Goal: Task Accomplishment & Management: Manage account settings

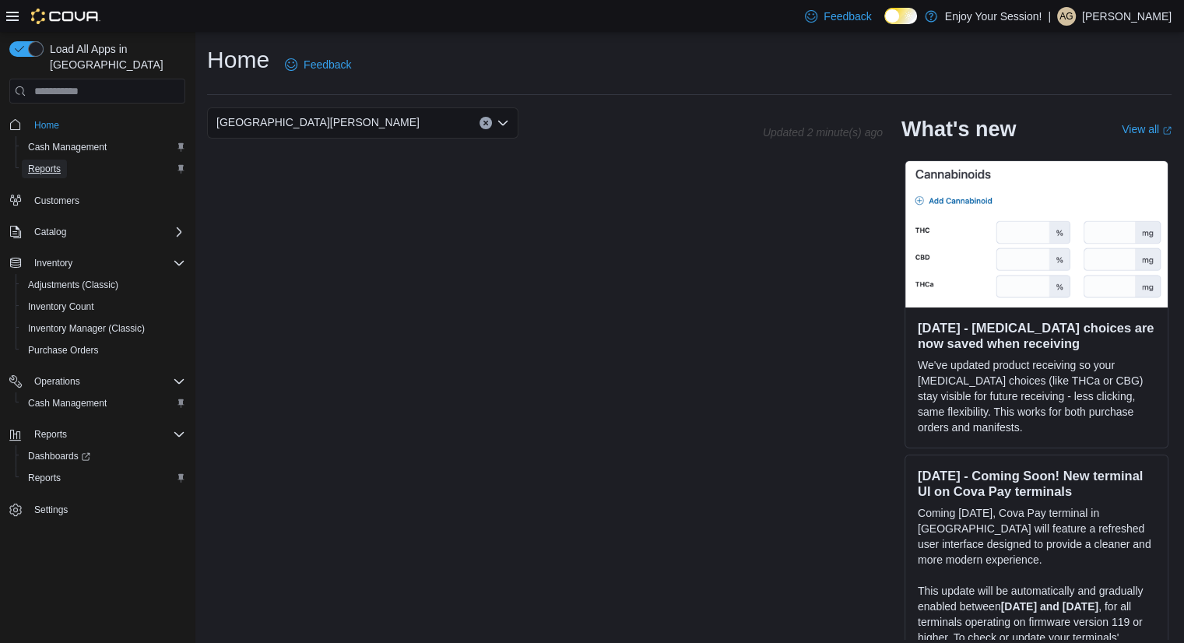
click at [40, 163] on span "Reports" at bounding box center [44, 169] width 33 height 12
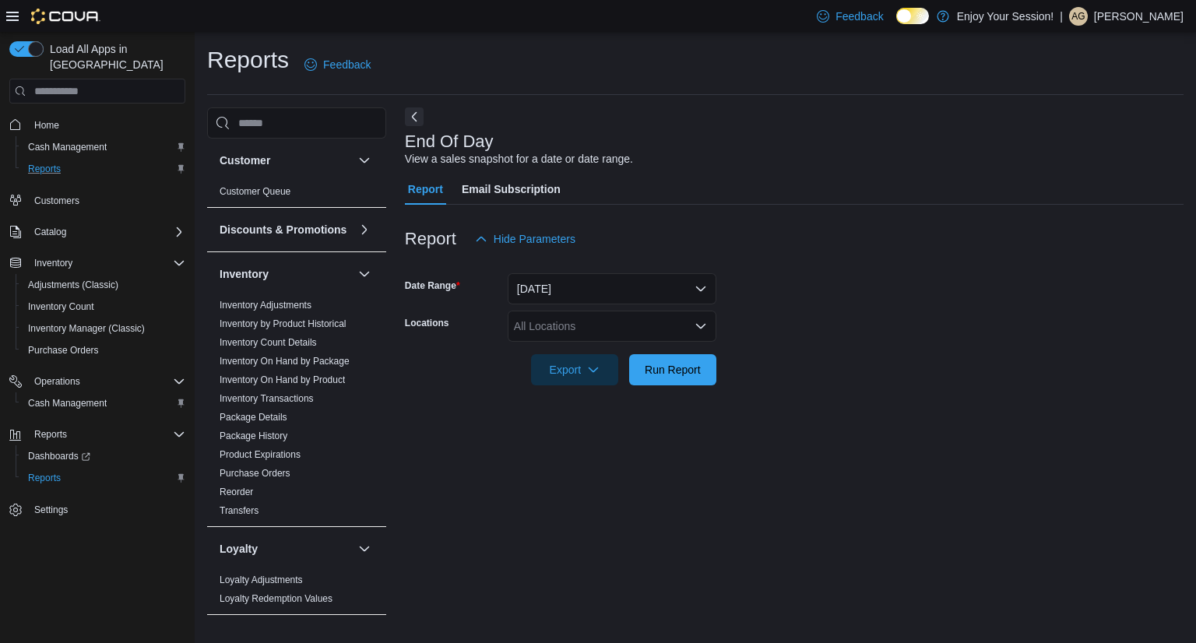
click at [582, 323] on div "All Locations" at bounding box center [612, 326] width 209 height 31
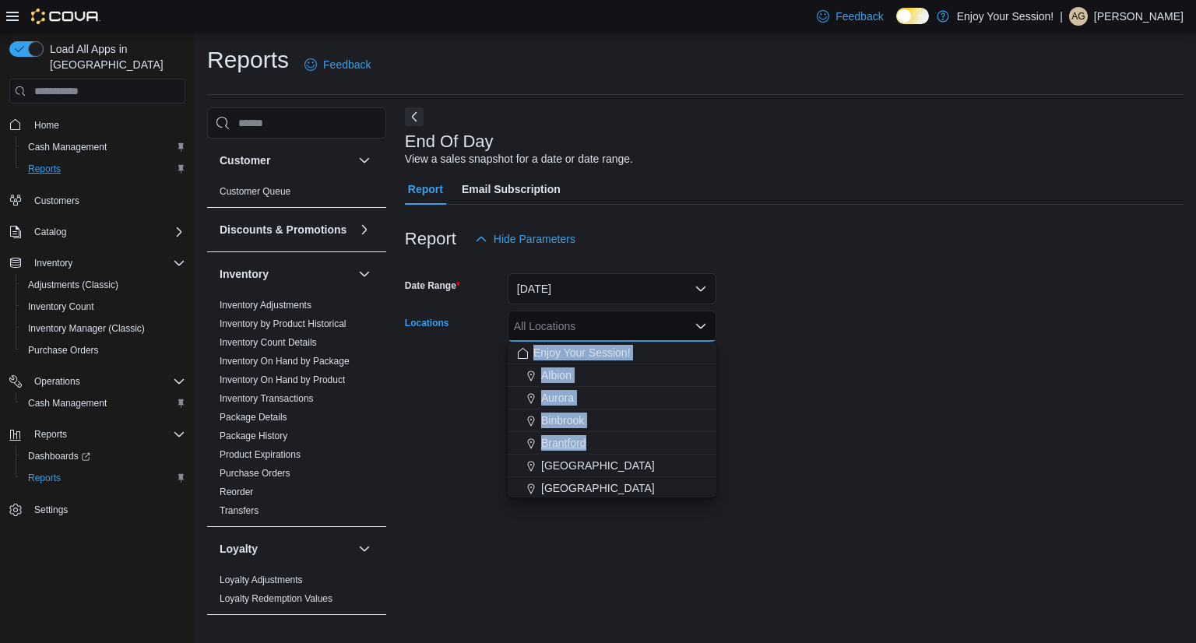
drag, startPoint x: 582, startPoint y: 323, endPoint x: 648, endPoint y: 449, distance: 142.4
click at [648, 449] on body "Feedback Dark Mode Enjoy Your Session! | AG [PERSON_NAME] Load All Apps in New …" at bounding box center [598, 321] width 1196 height 643
click at [642, 325] on div "All Locations" at bounding box center [612, 326] width 209 height 31
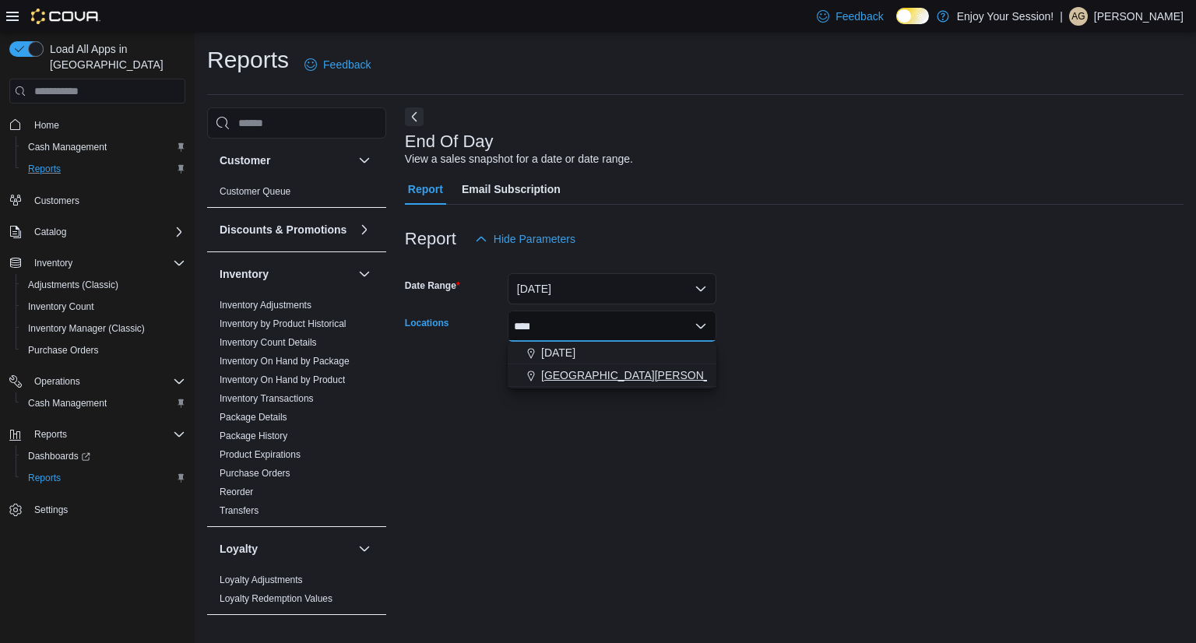
type input "****"
click at [642, 368] on span "[GEOGRAPHIC_DATA][PERSON_NAME]" at bounding box center [642, 375] width 203 height 16
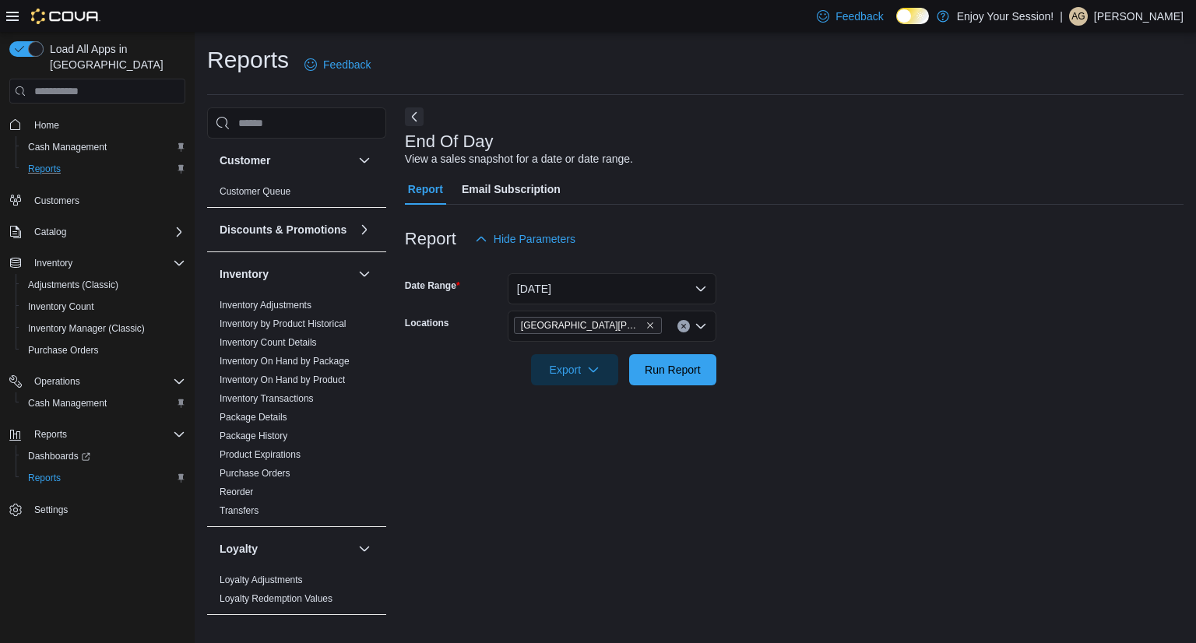
click at [849, 350] on div at bounding box center [794, 348] width 779 height 12
click at [683, 375] on span "Run Report" at bounding box center [673, 369] width 56 height 16
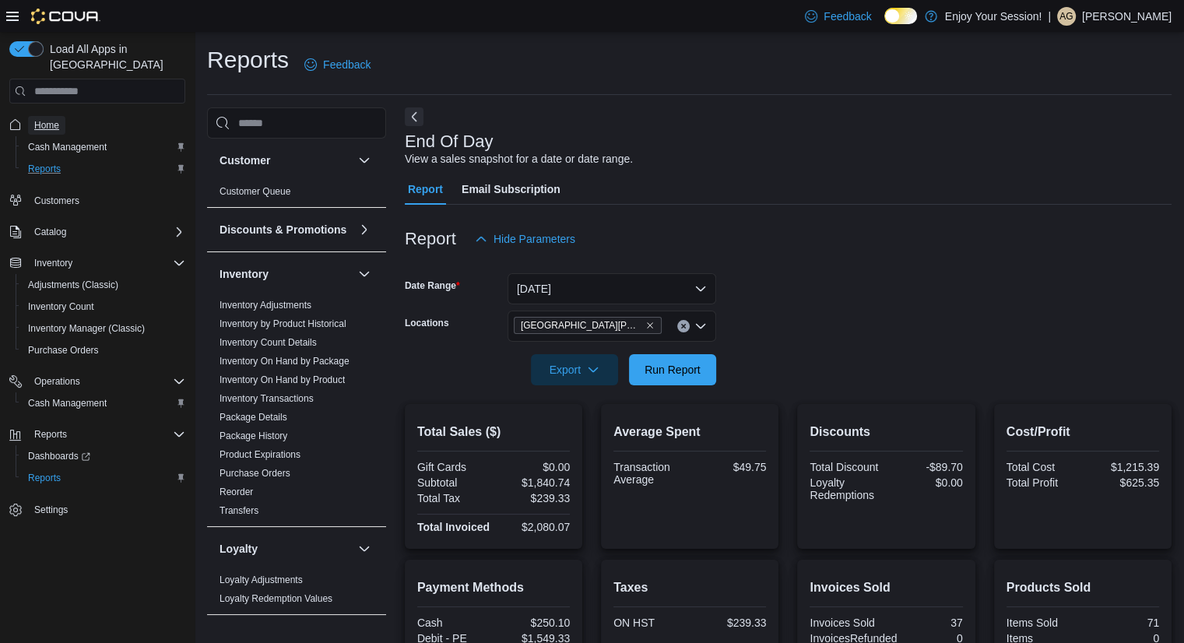
click at [56, 119] on span "Home" at bounding box center [46, 125] width 25 height 12
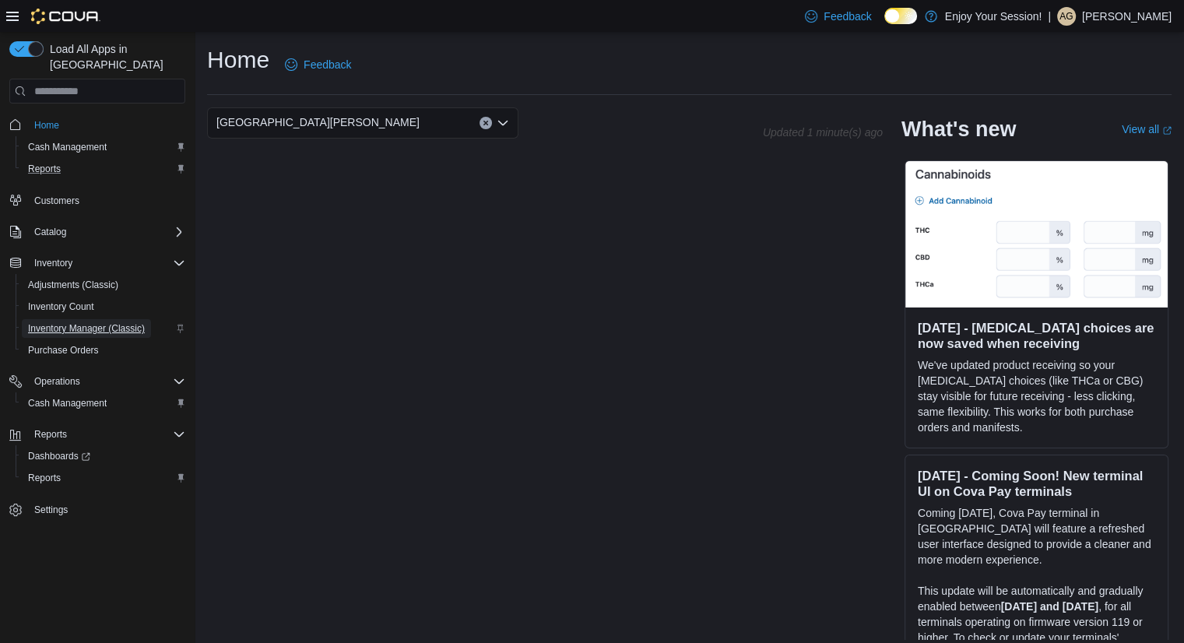
click at [118, 322] on span "Inventory Manager (Classic)" at bounding box center [86, 328] width 117 height 12
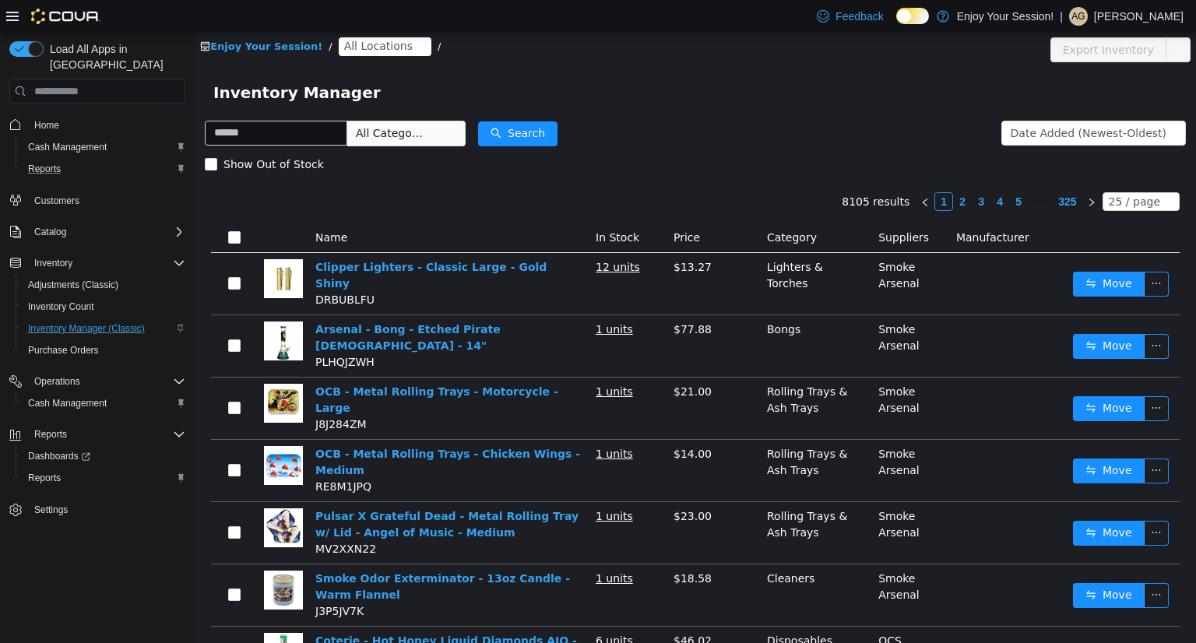
click at [344, 51] on span "All Locations" at bounding box center [378, 45] width 69 height 17
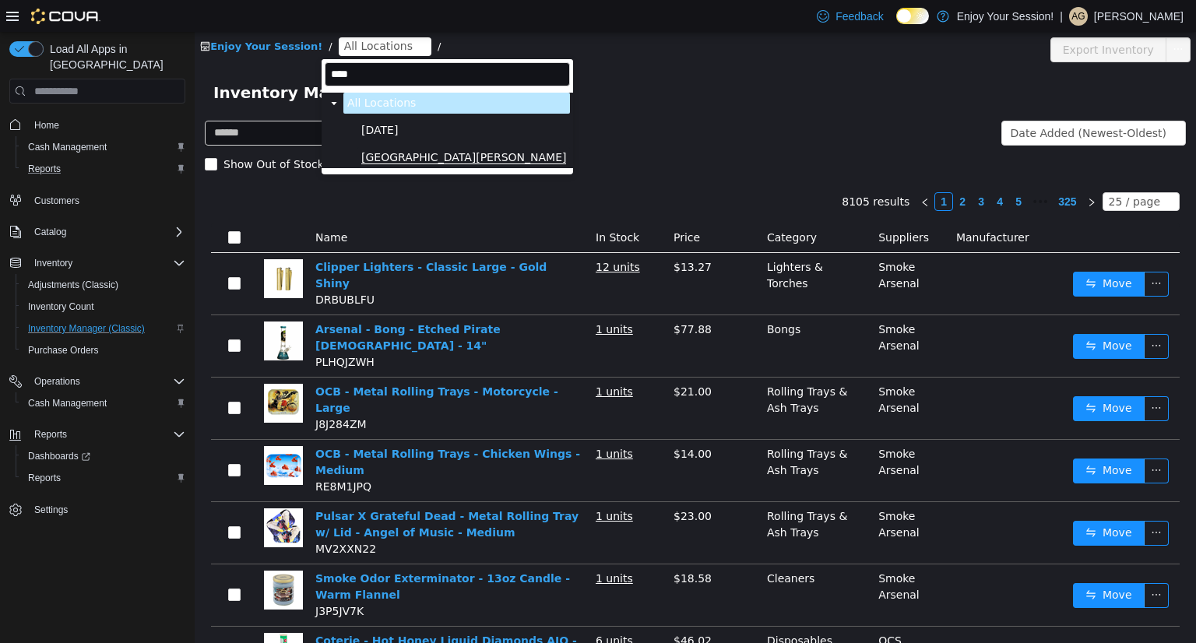
type input "****"
click at [389, 163] on span "[GEOGRAPHIC_DATA][PERSON_NAME]" at bounding box center [463, 157] width 205 height 13
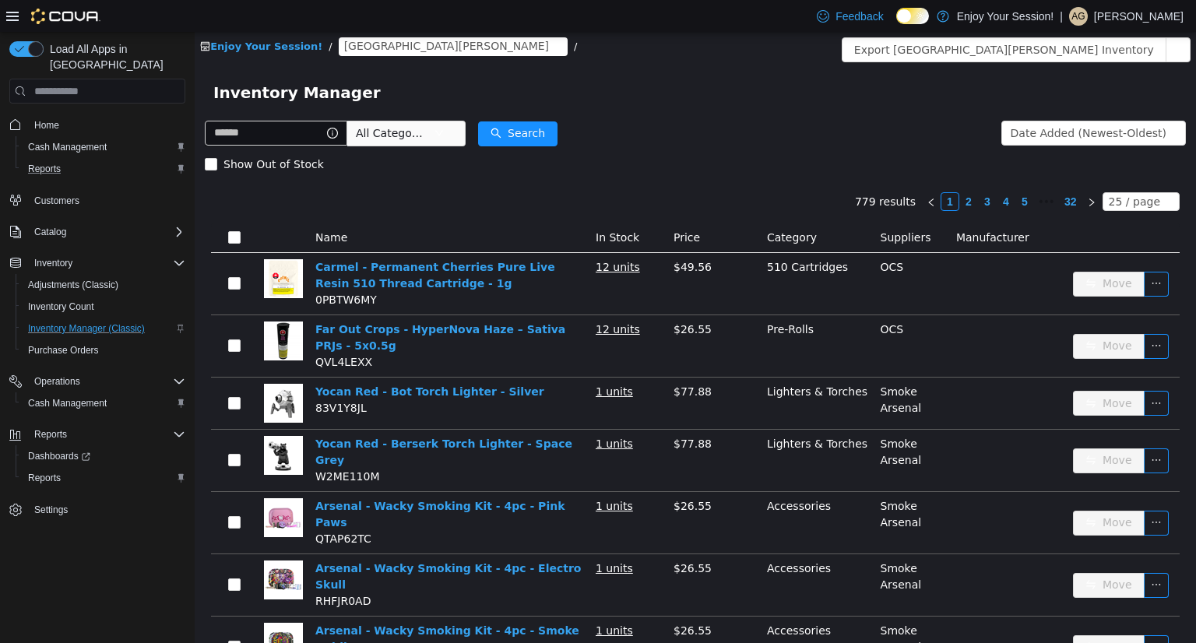
click at [422, 132] on span "All Categories" at bounding box center [391, 133] width 71 height 16
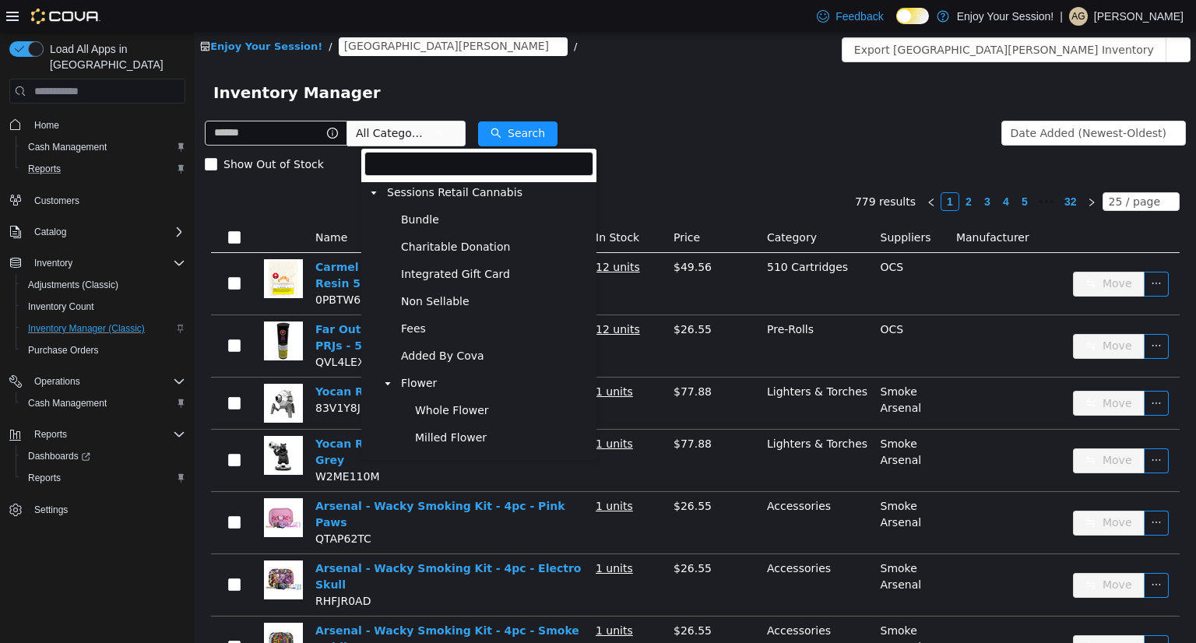
click at [377, 194] on icon "icon: caret-down" at bounding box center [374, 193] width 8 height 8
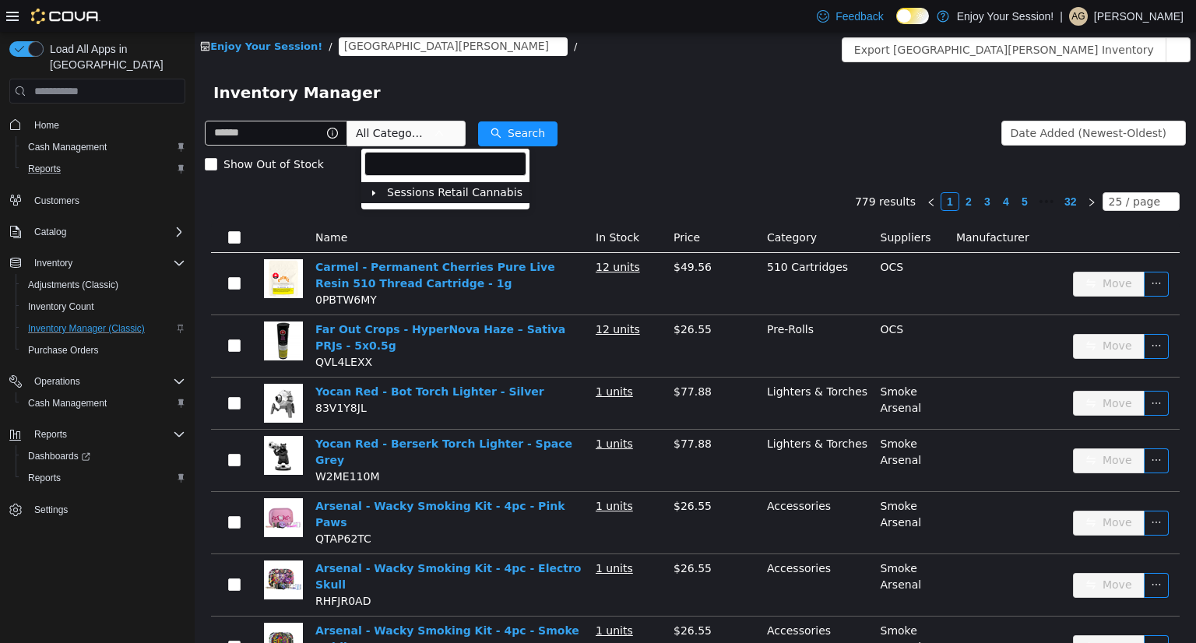
click at [377, 194] on icon "icon: caret-down" at bounding box center [374, 193] width 8 height 8
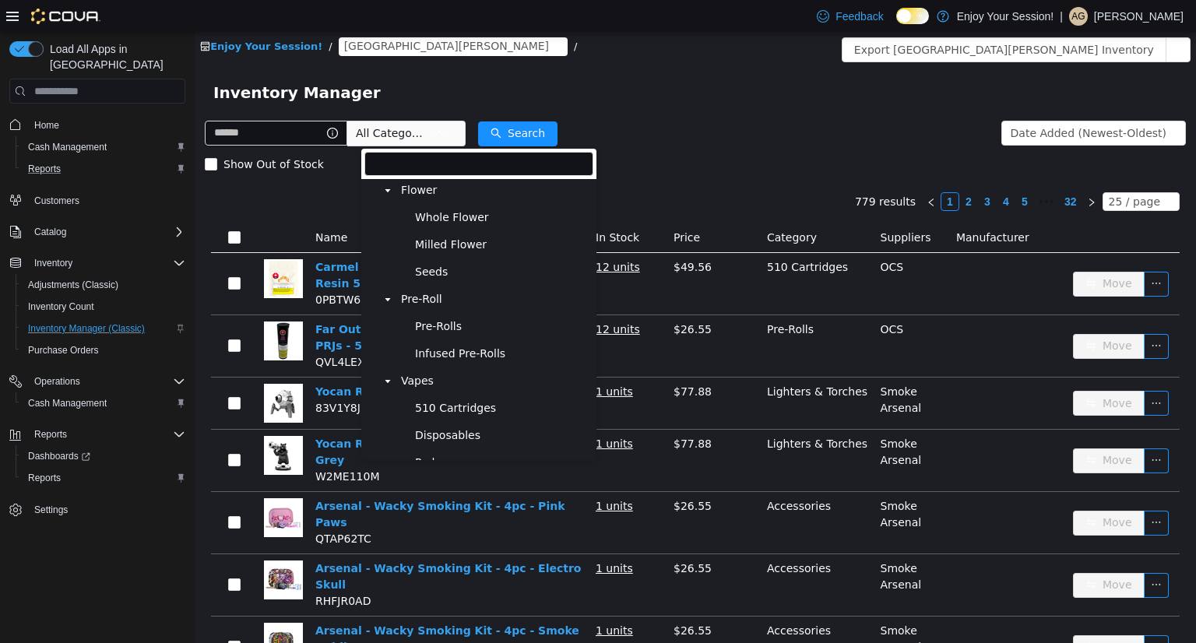
scroll to position [195, 0]
click at [429, 199] on span "Flower" at bounding box center [495, 188] width 196 height 21
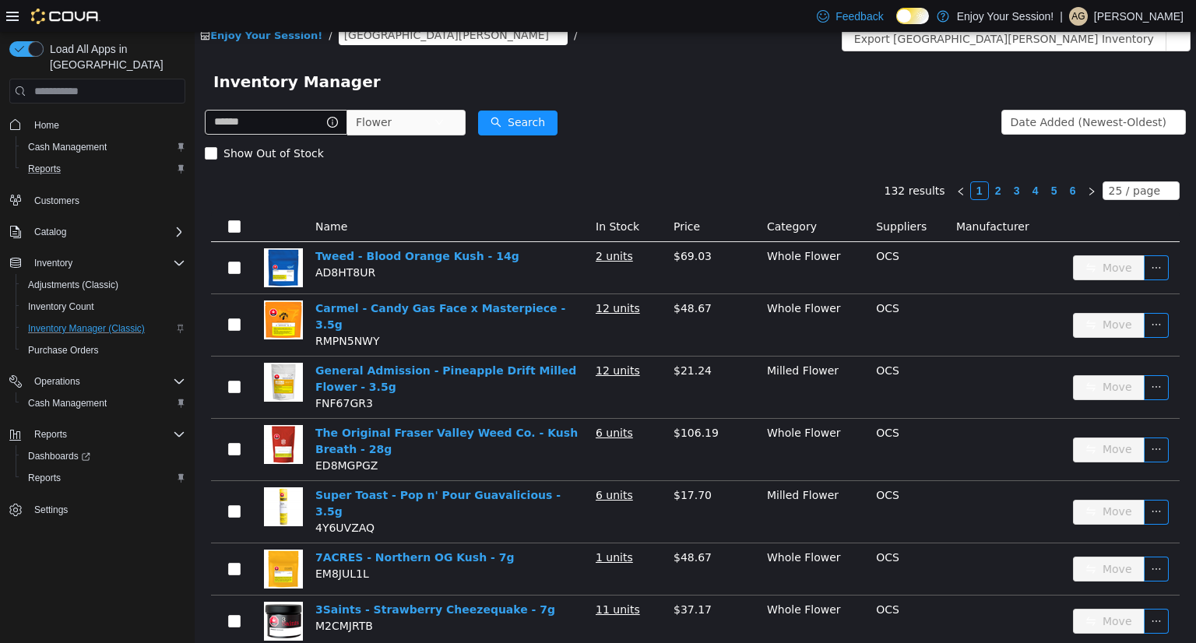
scroll to position [12, 0]
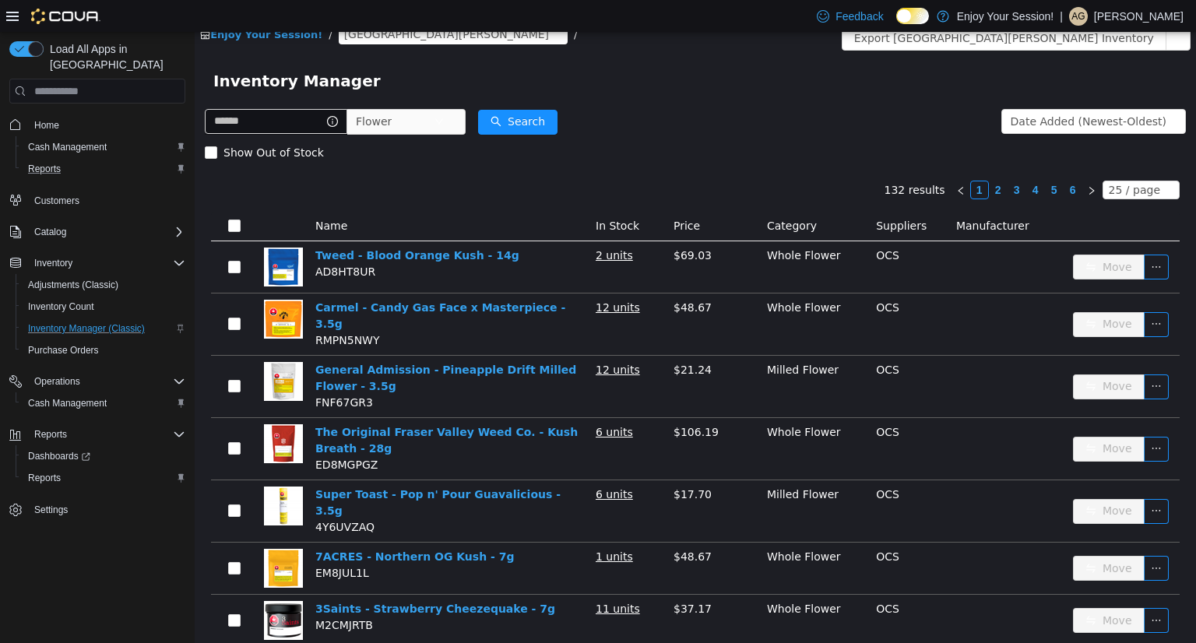
click at [1118, 189] on div "25 / page" at bounding box center [1134, 189] width 51 height 17
click at [1113, 296] on li "50 / page" at bounding box center [1134, 290] width 76 height 25
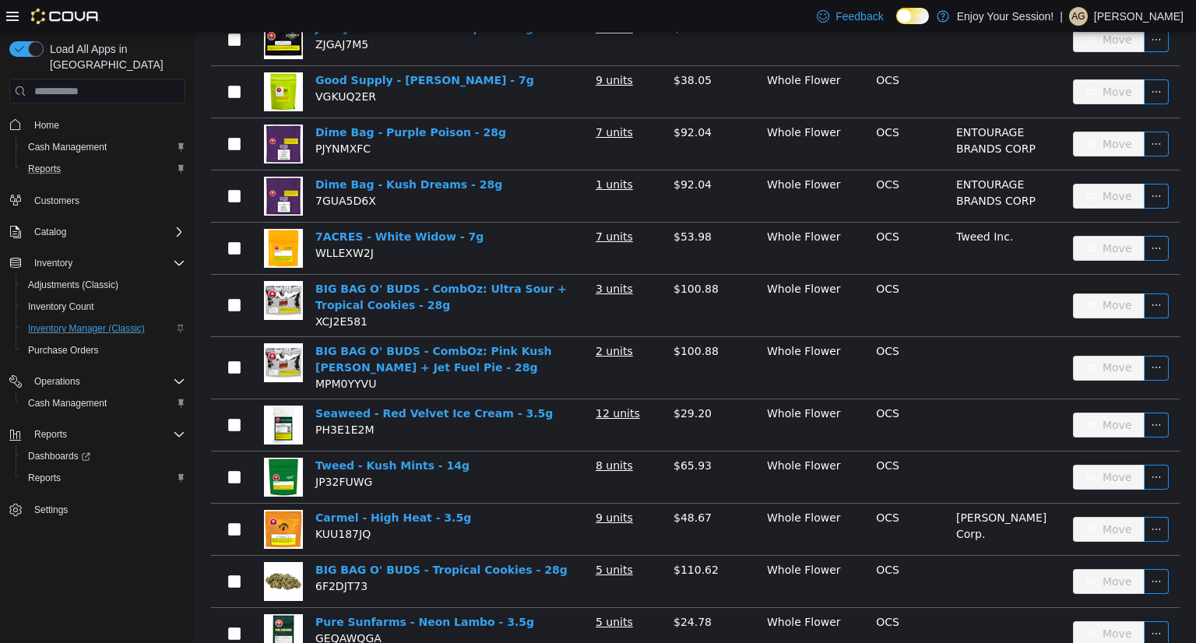
scroll to position [2336, 0]
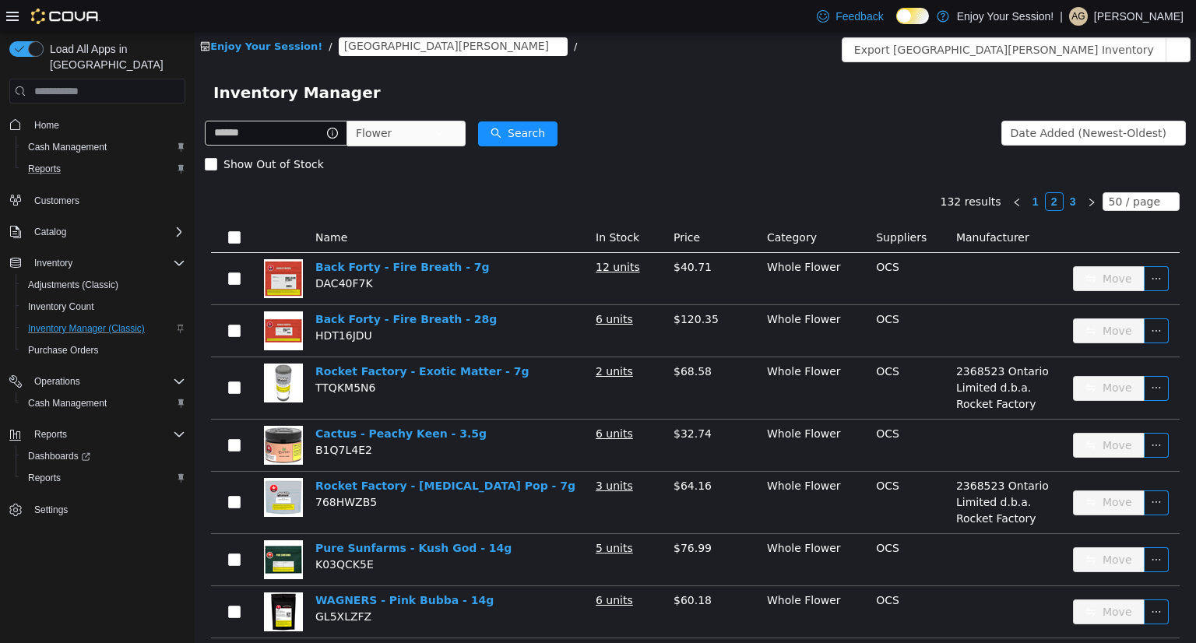
click at [1065, 199] on link "3" at bounding box center [1072, 201] width 17 height 17
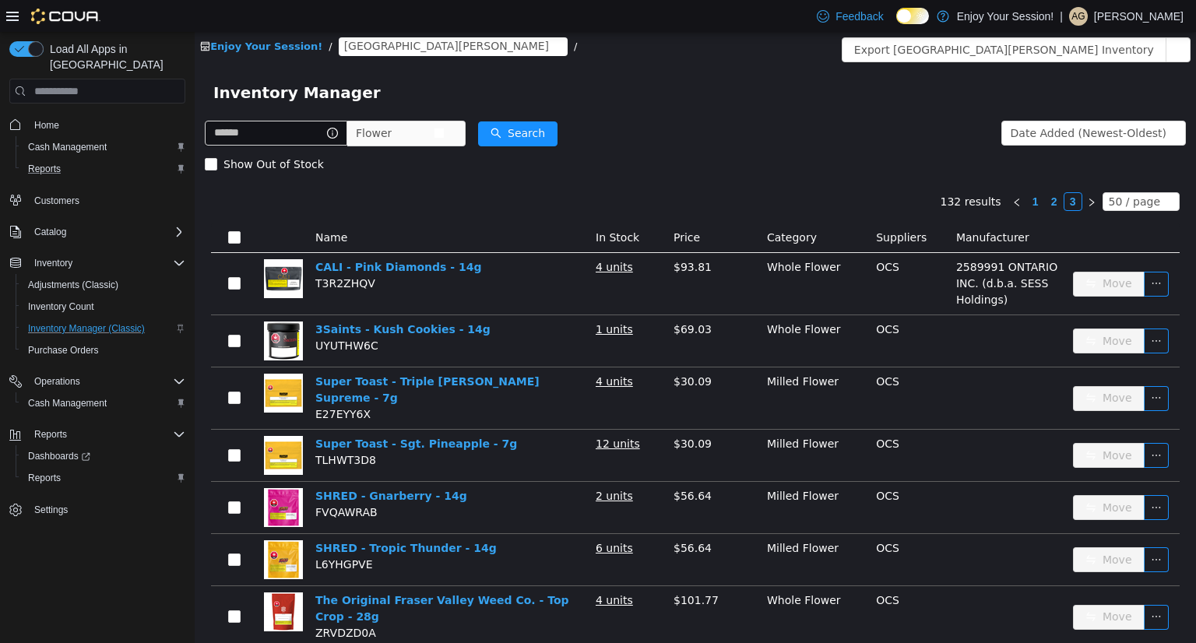
click at [417, 135] on span "Flower" at bounding box center [395, 132] width 78 height 23
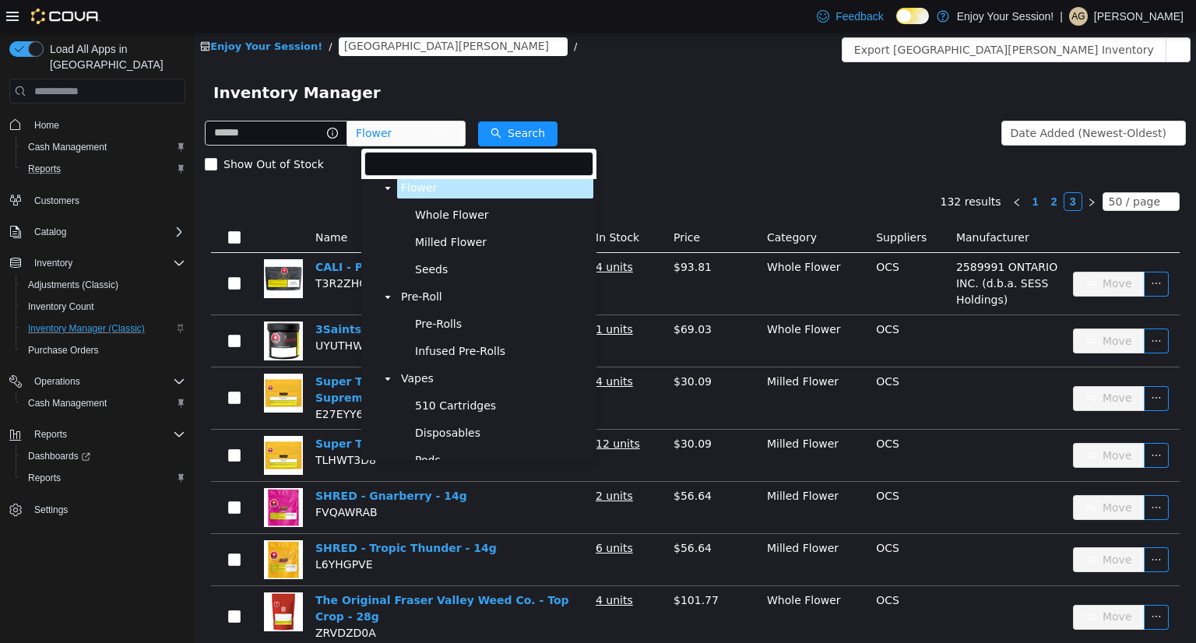
click at [392, 193] on span at bounding box center [387, 188] width 19 height 19
click at [429, 215] on span "Pre-Roll" at bounding box center [421, 215] width 41 height 13
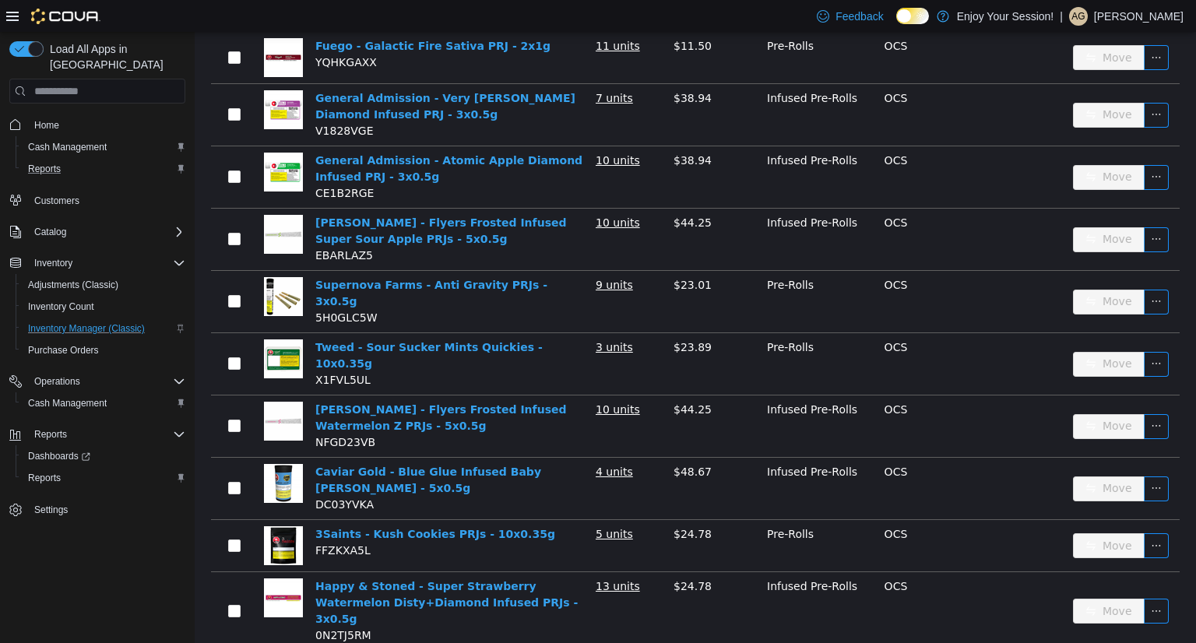
scroll to position [2509, 0]
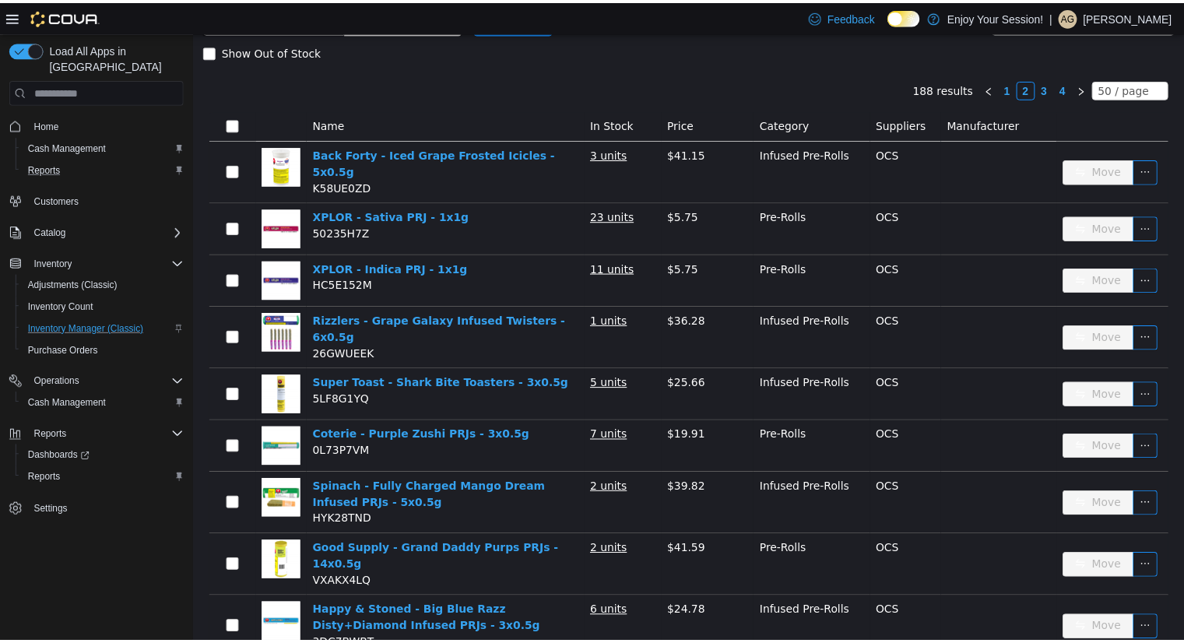
scroll to position [121, 0]
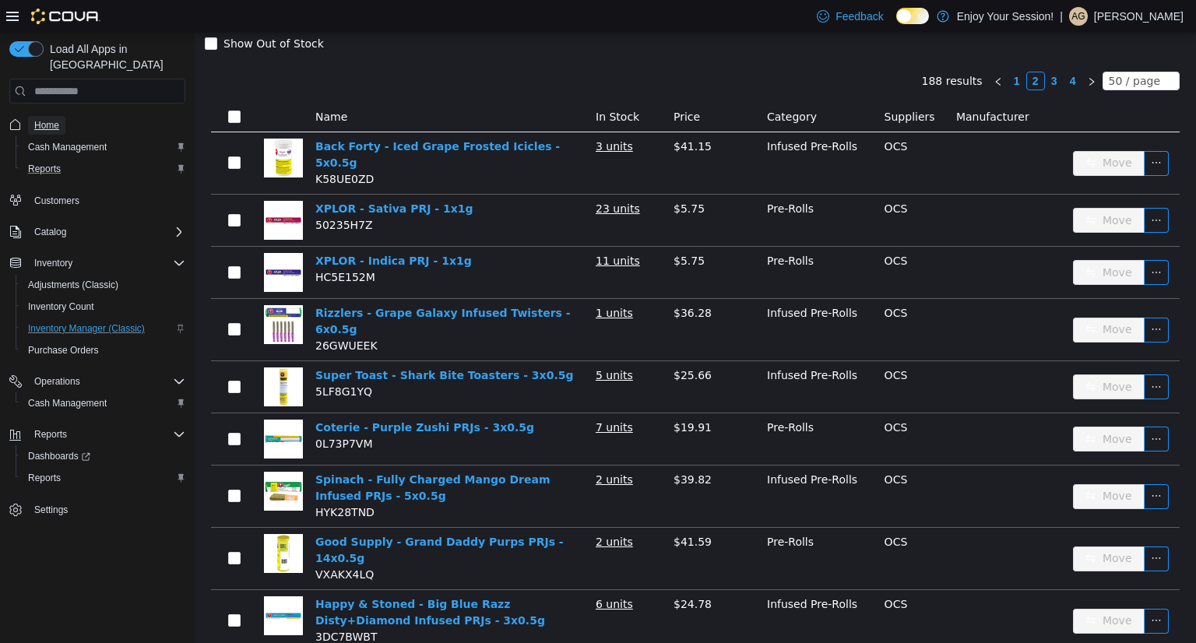
click at [44, 119] on span "Home" at bounding box center [46, 125] width 25 height 12
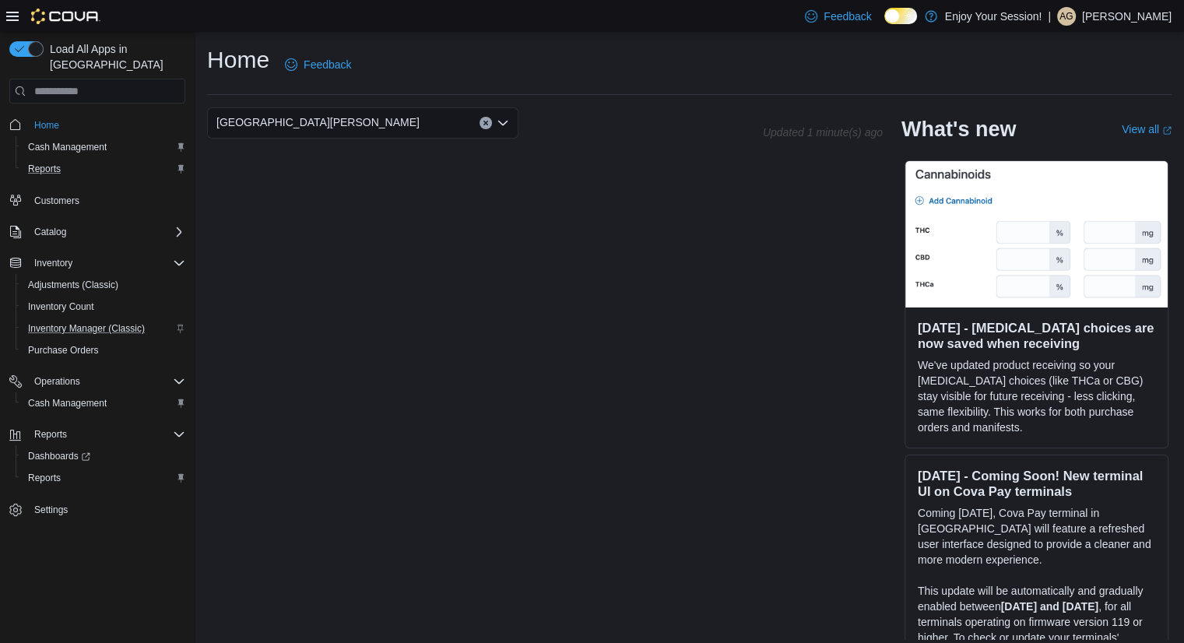
click at [45, 158] on button "Reports" at bounding box center [104, 169] width 176 height 22
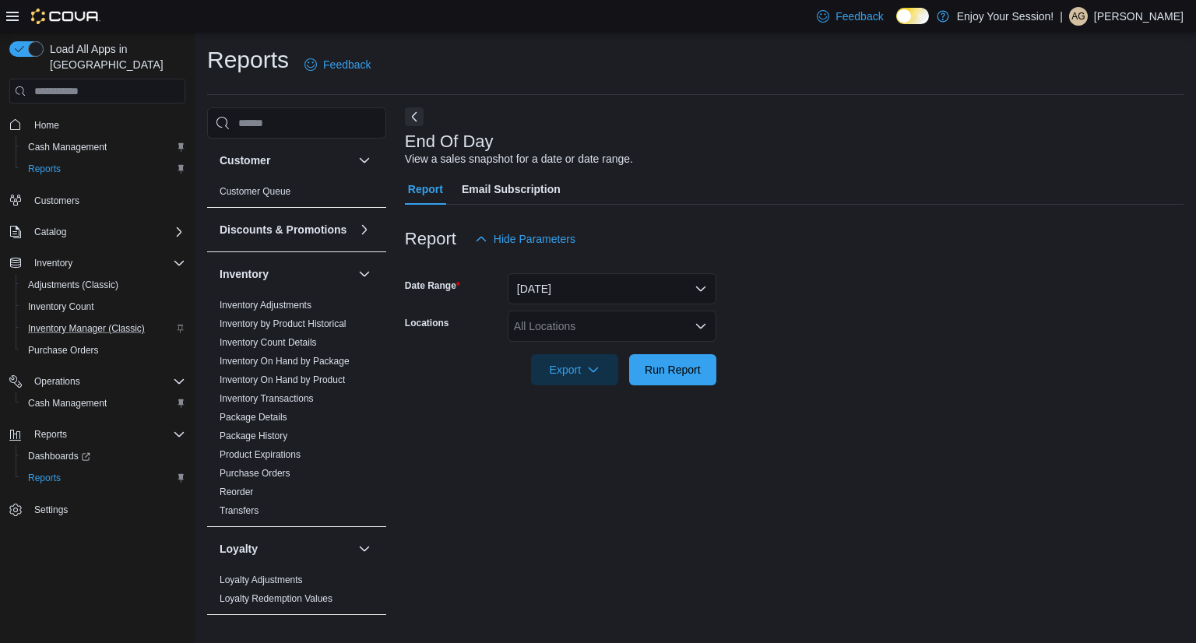
click at [539, 320] on div "All Locations" at bounding box center [612, 326] width 209 height 31
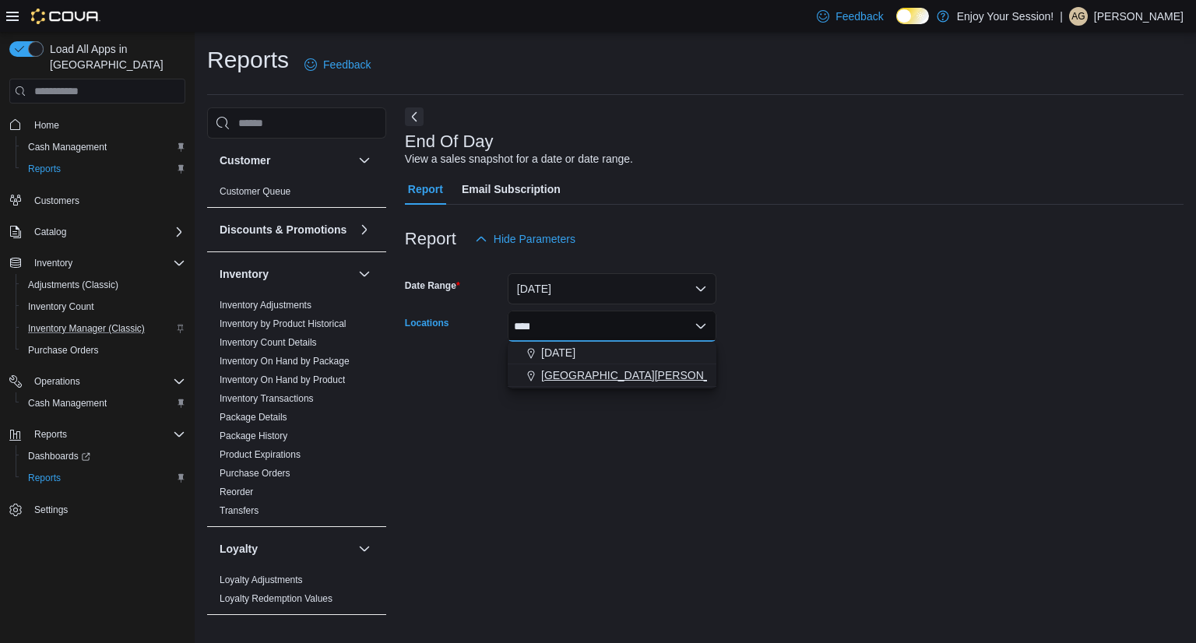
type input "****"
click at [563, 375] on span "[GEOGRAPHIC_DATA][PERSON_NAME]" at bounding box center [642, 375] width 203 height 16
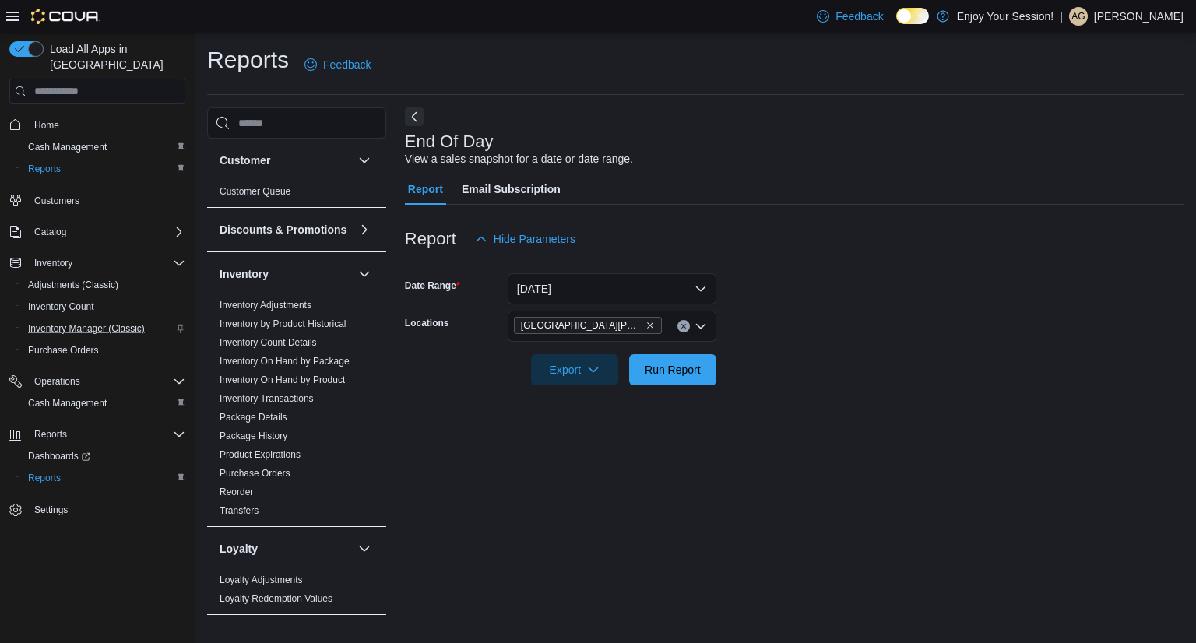
click at [867, 376] on form "Date Range [DATE] Locations [GEOGRAPHIC_DATA][PERSON_NAME] Export Run Report" at bounding box center [794, 320] width 779 height 131
click at [698, 375] on span "Run Report" at bounding box center [673, 369] width 56 height 16
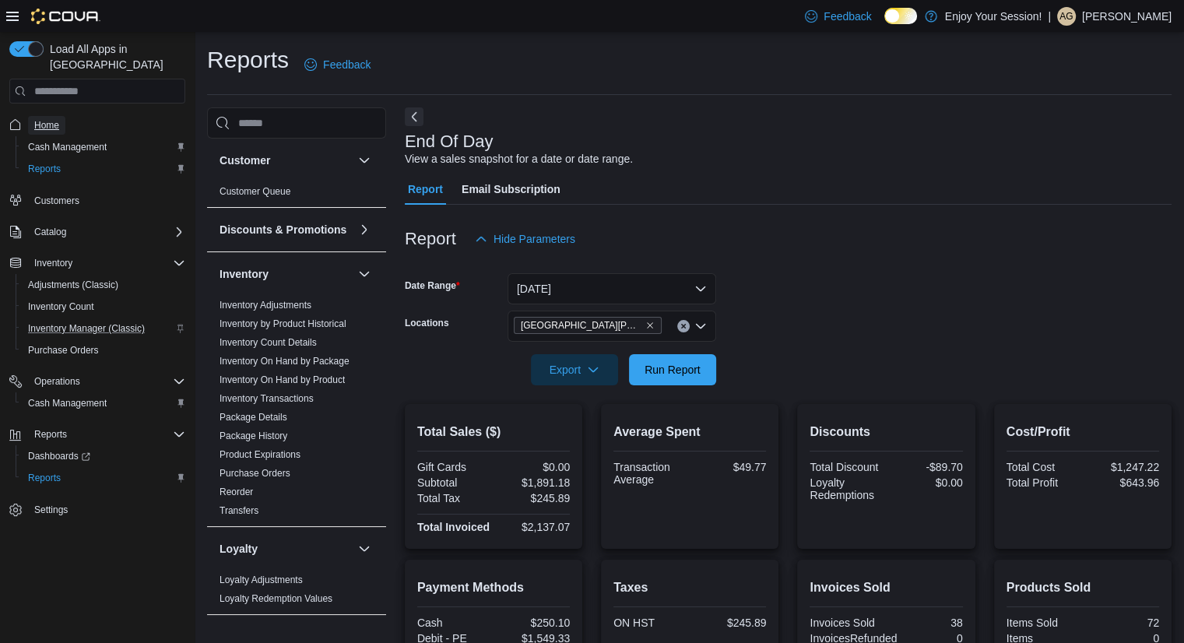
click at [53, 119] on span "Home" at bounding box center [46, 125] width 25 height 12
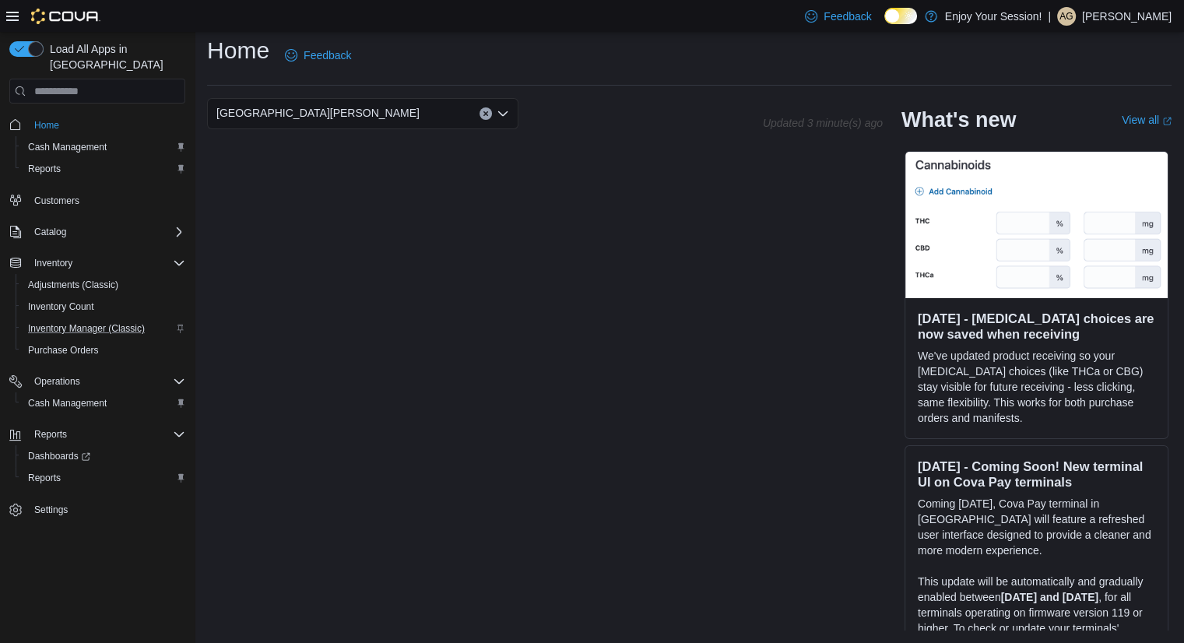
scroll to position [9, 0]
click at [133, 322] on span "Inventory Manager (Classic)" at bounding box center [86, 328] width 117 height 12
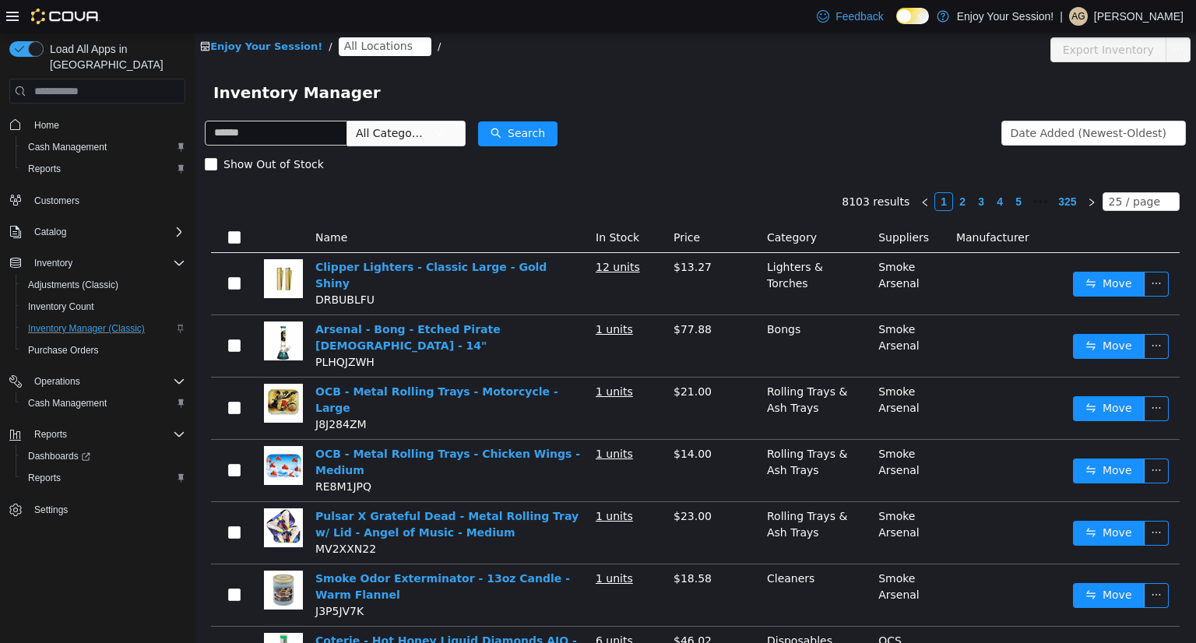
click at [360, 33] on div "Enjoy Your Session! / All Locations / Export Inventory" at bounding box center [695, 50] width 1001 height 36
click at [355, 55] on span "All Locations" at bounding box center [385, 46] width 93 height 19
click at [663, 109] on div "Inventory Manager" at bounding box center [695, 93] width 1001 height 50
click at [51, 119] on span "Home" at bounding box center [46, 125] width 25 height 12
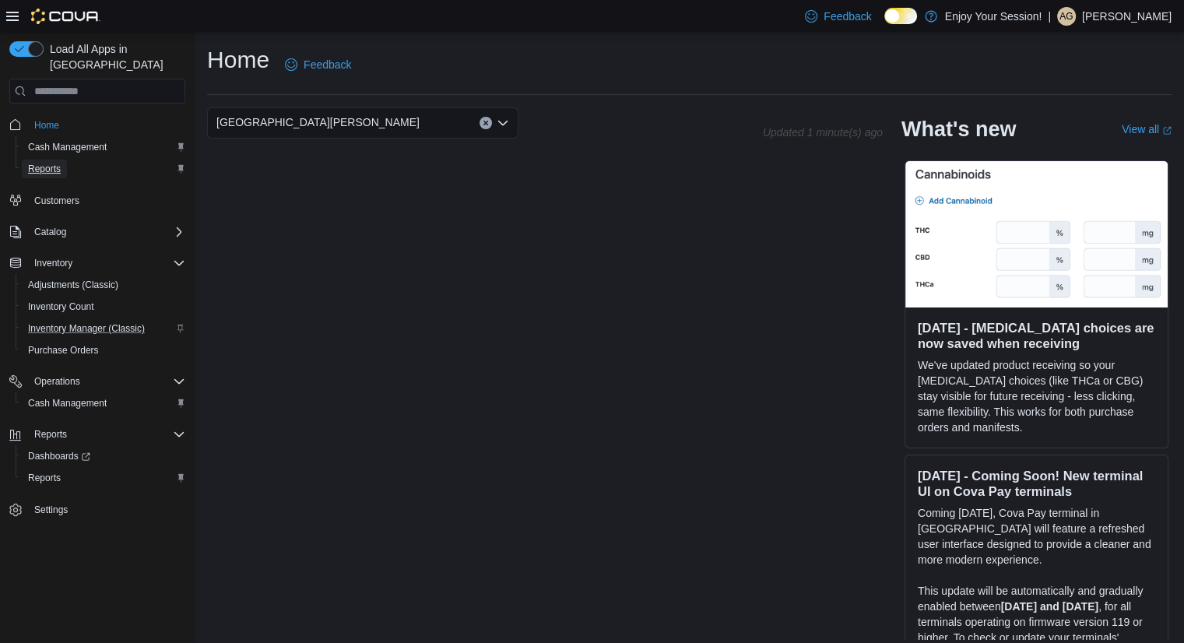
click at [40, 163] on span "Reports" at bounding box center [44, 169] width 33 height 12
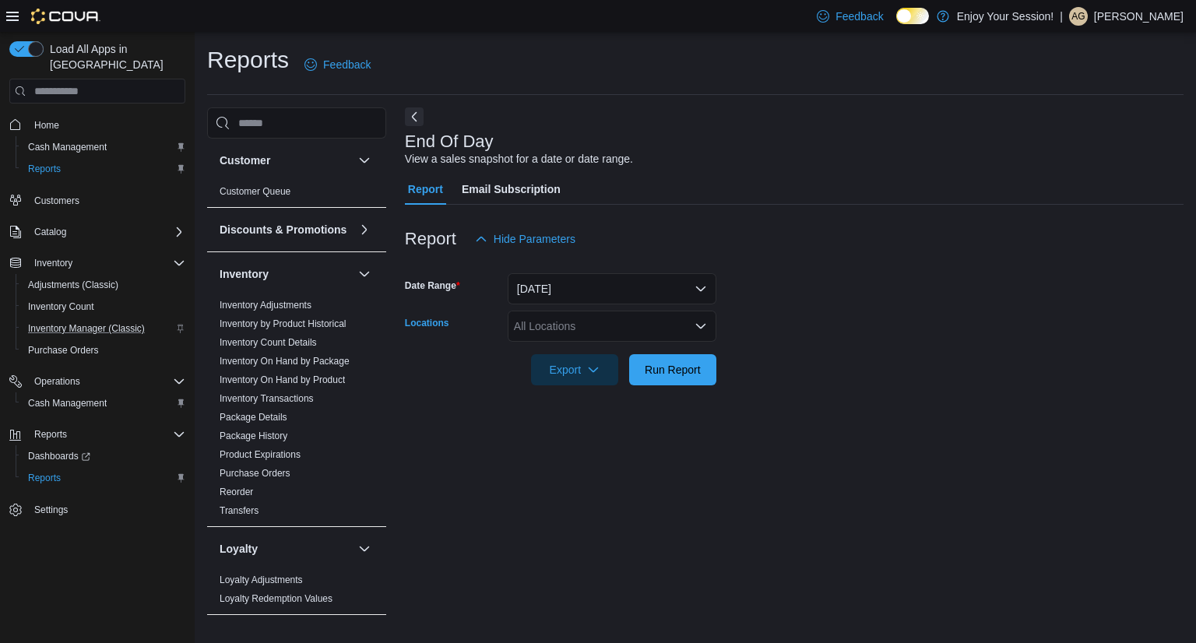
click at [622, 332] on div "All Locations" at bounding box center [612, 326] width 209 height 31
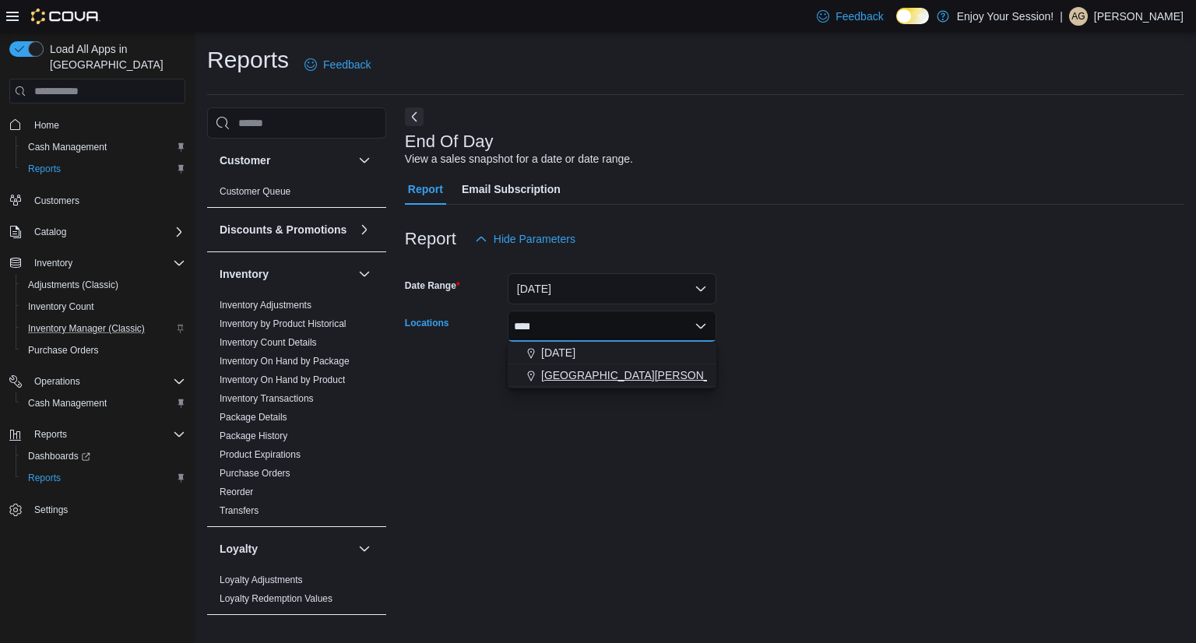
type input "****"
click at [633, 376] on span "[GEOGRAPHIC_DATA][PERSON_NAME]" at bounding box center [642, 375] width 203 height 16
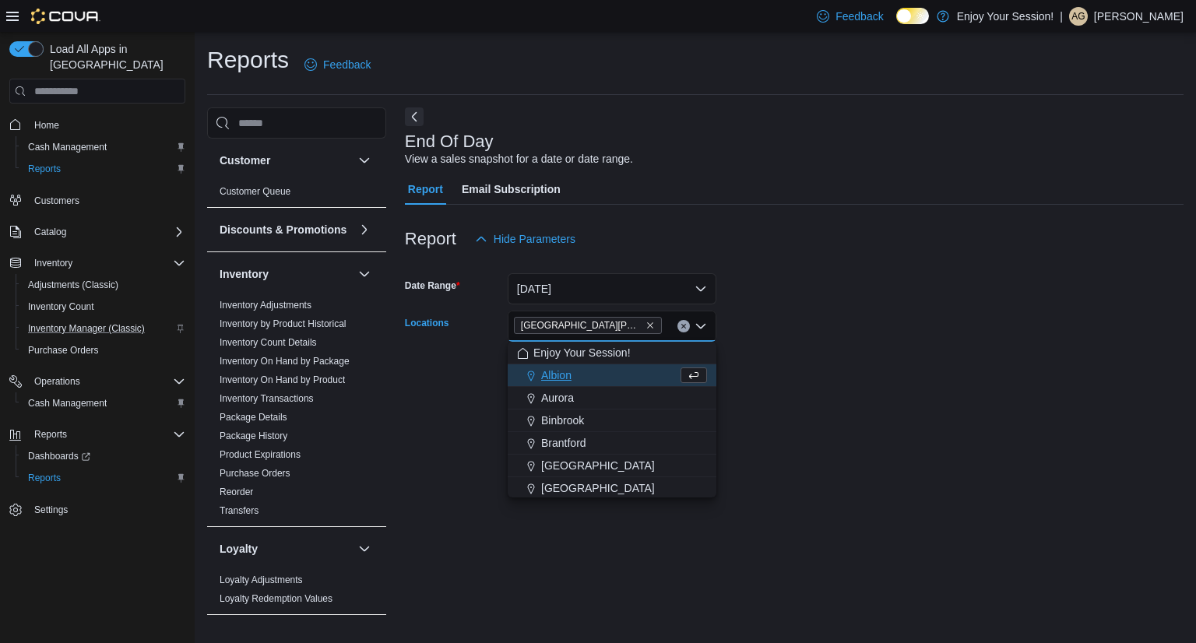
click at [846, 333] on form "Date Range [DATE] Locations [GEOGRAPHIC_DATA][PERSON_NAME] Combo box. Selected.…" at bounding box center [794, 320] width 779 height 131
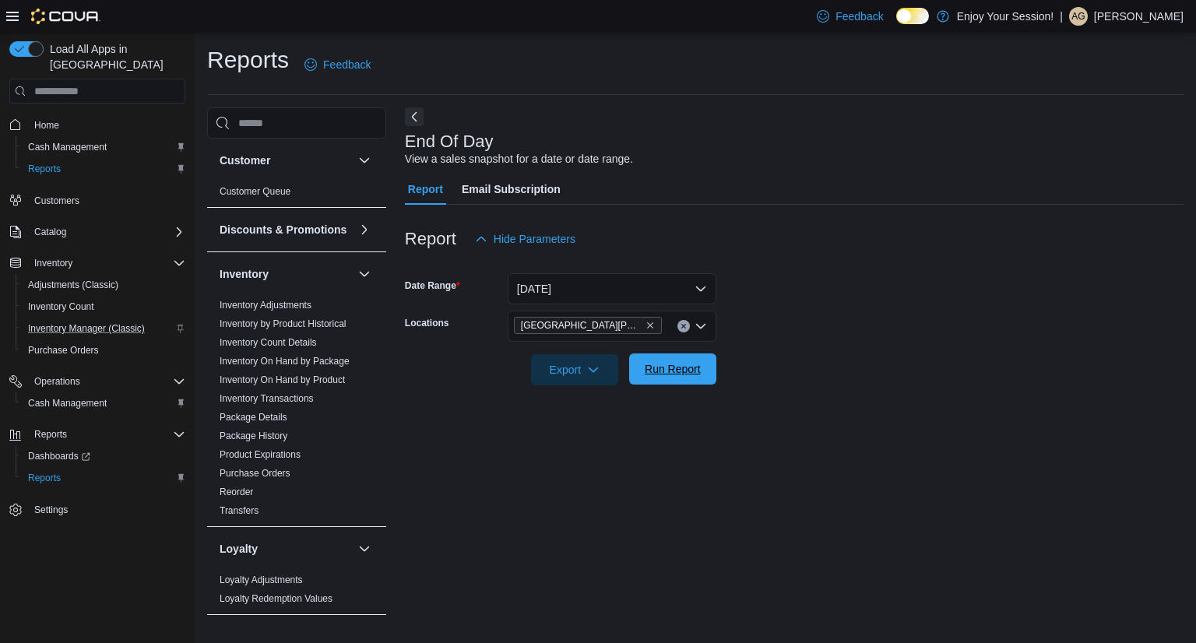
click at [679, 375] on span "Run Report" at bounding box center [673, 369] width 56 height 16
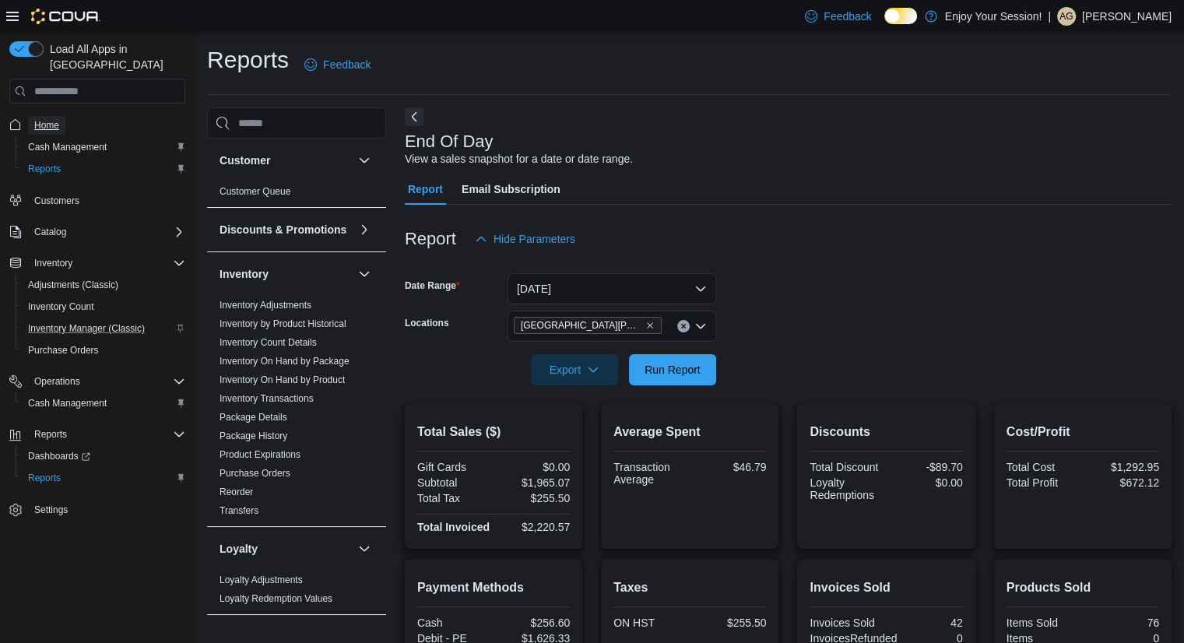
click at [51, 119] on span "Home" at bounding box center [46, 125] width 25 height 12
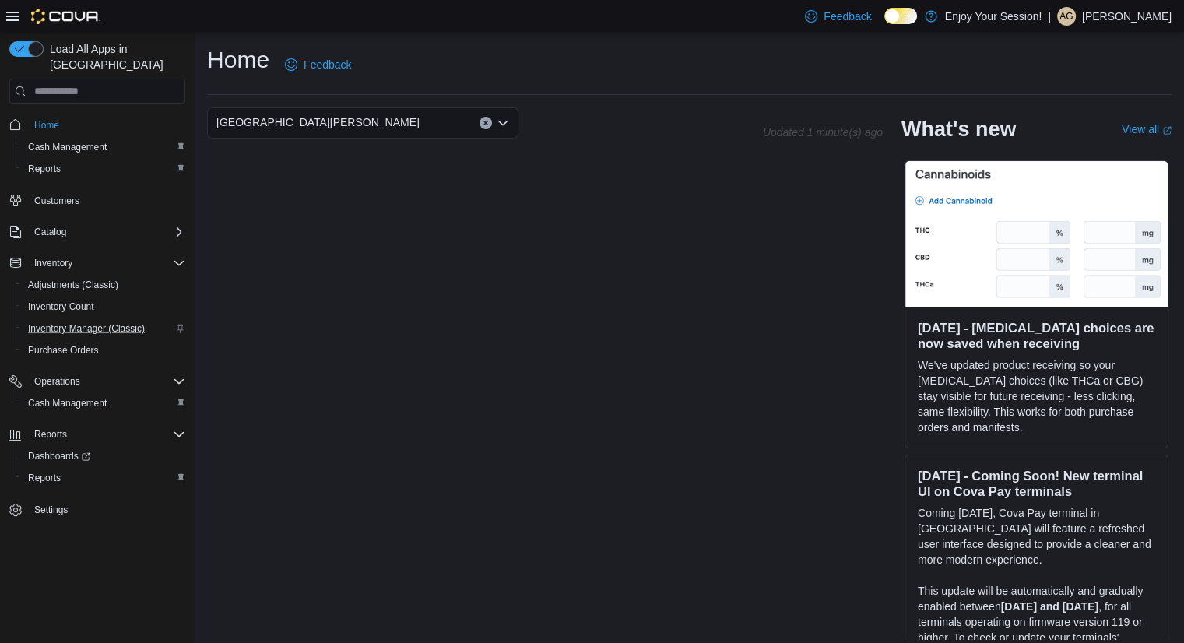
click at [1109, 15] on p "[PERSON_NAME]" at bounding box center [1127, 16] width 90 height 19
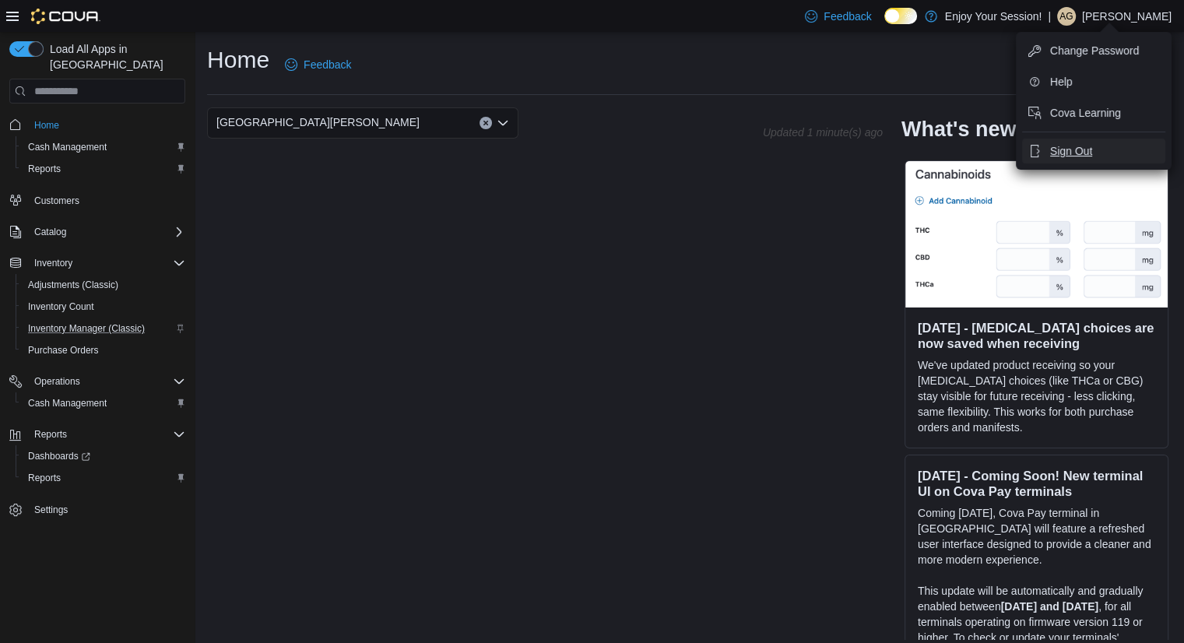
click at [1068, 149] on span "Sign Out" at bounding box center [1071, 151] width 42 height 16
